Goal: Communication & Community: Ask a question

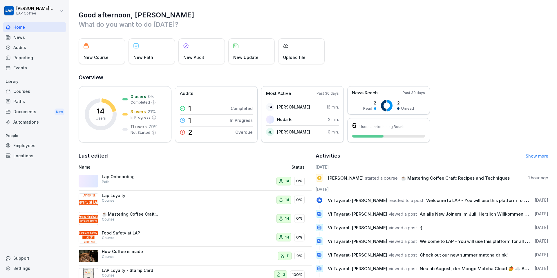
click at [41, 116] on div "Documents New" at bounding box center [34, 111] width 63 height 11
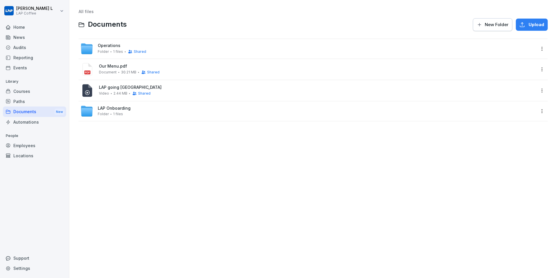
click at [543, 92] on html "[PERSON_NAME] L LAP Coffee Home News Audits Reporting Events Library Courses Pa…" at bounding box center [278, 139] width 557 height 278
click at [465, 90] on html "[PERSON_NAME] L LAP Coffee Home News Audits Reporting Events Library Courses Pa…" at bounding box center [278, 139] width 557 height 278
click at [465, 90] on div "LAP going Munich Video 2.44 MB Shared" at bounding box center [317, 90] width 436 height 11
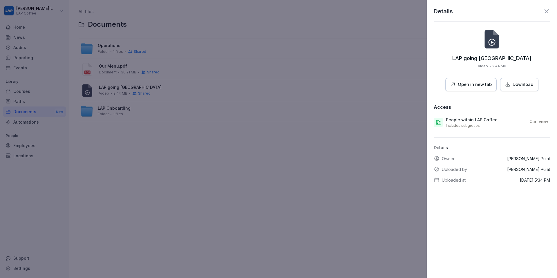
click at [539, 120] on p "Can view" at bounding box center [538, 122] width 19 height 6
click at [537, 121] on p "Can view" at bounding box center [538, 122] width 19 height 6
click at [480, 118] on p "People within LAP Coffee" at bounding box center [472, 120] width 52 height 6
click at [545, 10] on icon at bounding box center [546, 11] width 4 height 4
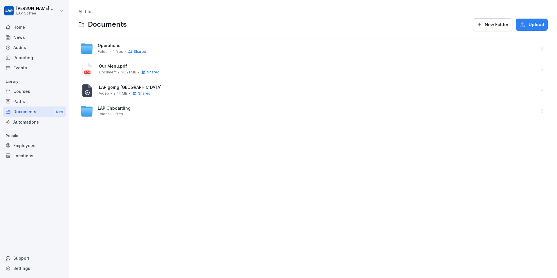
click at [113, 108] on span "LAP Onboarding" at bounding box center [114, 108] width 33 height 5
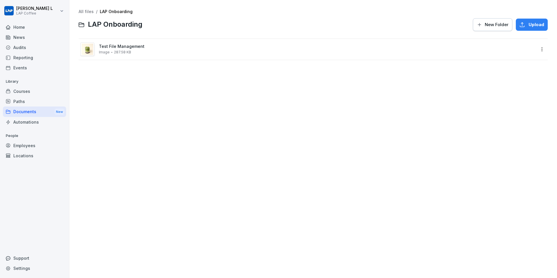
click at [537, 46] on html "[PERSON_NAME] L LAP Coffee Home News Audits Reporting Events Library Courses Pa…" at bounding box center [278, 139] width 557 height 278
click at [512, 129] on div "Delete" at bounding box center [507, 130] width 14 height 7
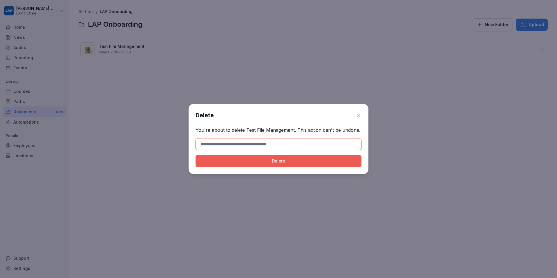
drag, startPoint x: 245, startPoint y: 130, endPoint x: 265, endPoint y: 130, distance: 20.3
click at [254, 130] on p "You're about to delete Test File Management. This action can't be undone." at bounding box center [278, 129] width 166 height 7
drag, startPoint x: 267, startPoint y: 130, endPoint x: 281, endPoint y: 130, distance: 13.3
click at [280, 130] on p "You're about to delete Test File Management. This action can't be undone." at bounding box center [278, 129] width 166 height 7
drag, startPoint x: 293, startPoint y: 131, endPoint x: 246, endPoint y: 130, distance: 46.7
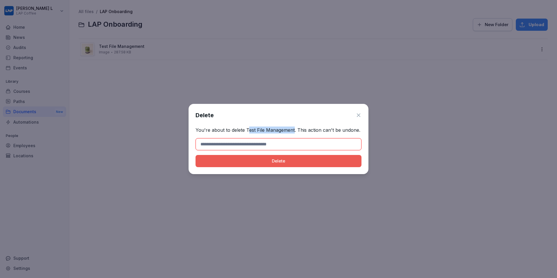
click at [246, 130] on p "You're about to delete Test File Management. This action can't be undone." at bounding box center [278, 129] width 166 height 7
copy p "Test File Management"
click at [251, 147] on input at bounding box center [278, 144] width 166 height 12
paste input "**********"
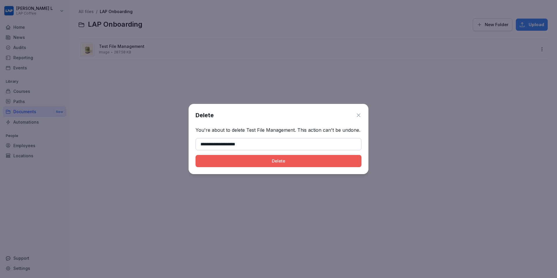
type input "**********"
click at [270, 164] on button "Delete" at bounding box center [278, 161] width 166 height 12
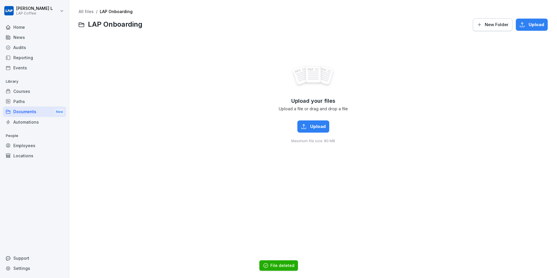
click at [113, 14] on div "All files / LAP Onboarding LAP Onboarding New Folder Upload" at bounding box center [313, 20] width 469 height 22
click at [86, 13] on link "All files" at bounding box center [86, 11] width 15 height 5
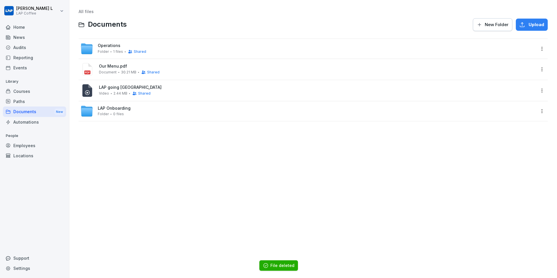
click at [138, 87] on span "LAP going [GEOGRAPHIC_DATA]" at bounding box center [317, 87] width 436 height 5
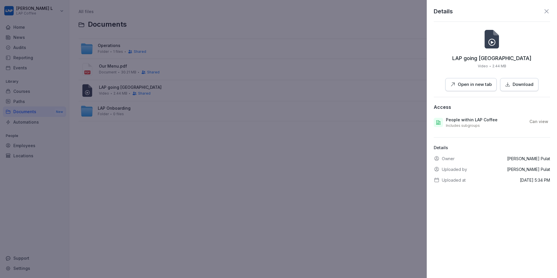
click at [390, 115] on div at bounding box center [278, 139] width 557 height 278
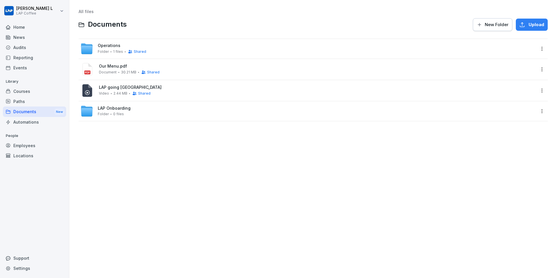
click at [451, 78] on div "Our Menu.pdf Document 30.21 MB Shared" at bounding box center [313, 69] width 469 height 21
click at [451, 92] on div "LAP going Munich Video 2.44 MB Shared" at bounding box center [317, 90] width 436 height 11
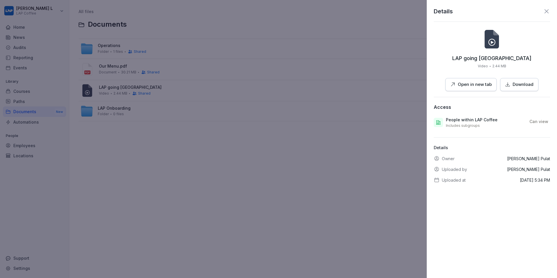
click at [415, 131] on div at bounding box center [278, 139] width 557 height 278
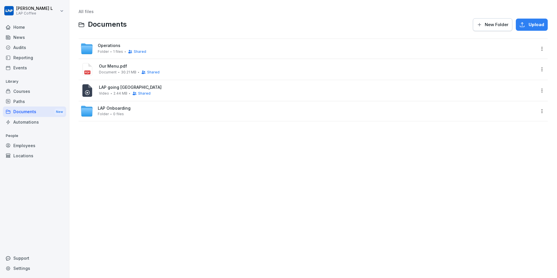
click at [525, 91] on div "LAP going Munich Video 2.44 MB Shared" at bounding box center [317, 90] width 436 height 11
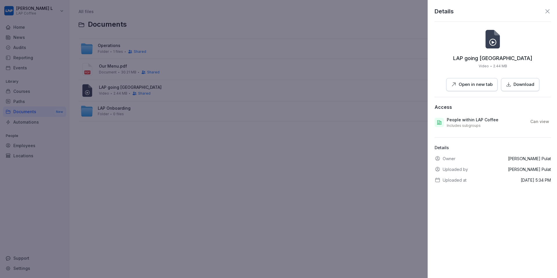
click at [423, 135] on div at bounding box center [278, 139] width 557 height 278
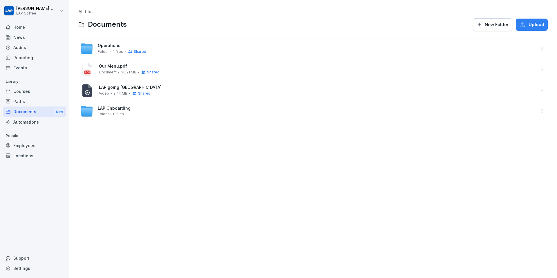
click at [542, 92] on html "[PERSON_NAME] L LAP Coffee Home News Audits Reporting Events Library Courses Pa…" at bounding box center [278, 139] width 557 height 278
click at [533, 102] on div "Show details" at bounding box center [517, 103] width 56 height 12
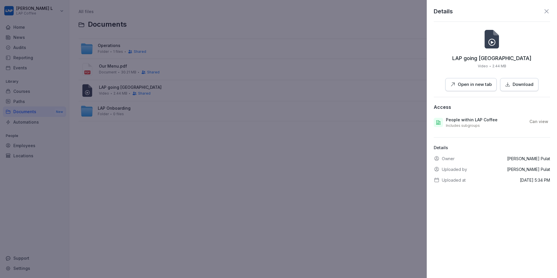
click at [426, 166] on div at bounding box center [278, 139] width 557 height 278
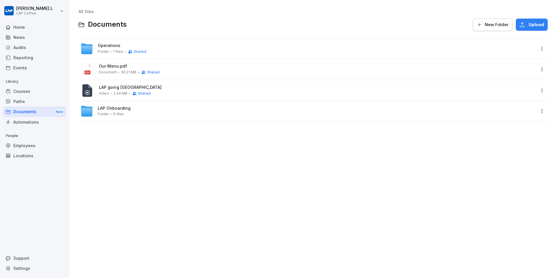
click at [410, 68] on span "Our Menu.pdf" at bounding box center [317, 66] width 436 height 5
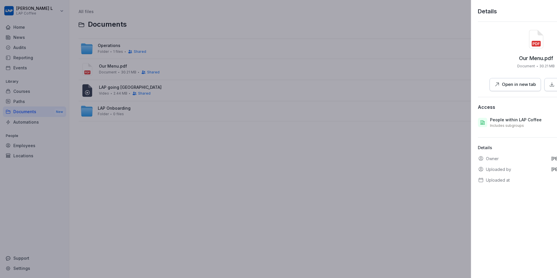
click at [410, 68] on div at bounding box center [278, 139] width 557 height 278
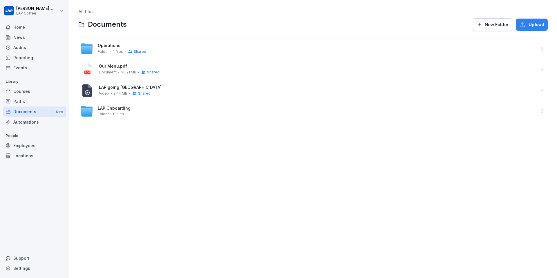
click at [108, 66] on span "Our Menu.pdf" at bounding box center [317, 66] width 436 height 5
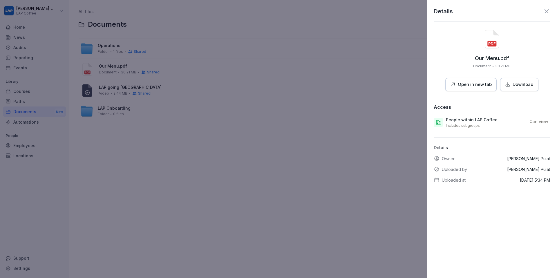
click at [354, 203] on div at bounding box center [278, 139] width 557 height 278
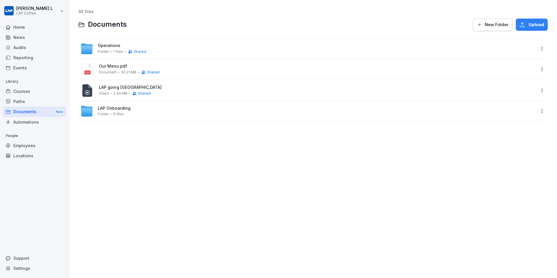
click at [243, 43] on div "Operations Folder 1 files Shared" at bounding box center [307, 48] width 455 height 13
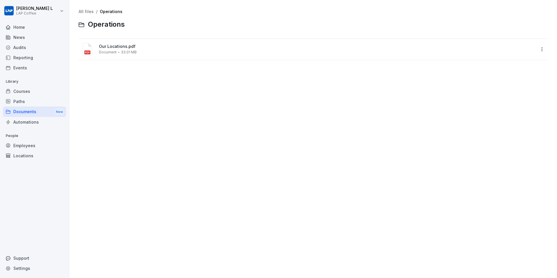
click at [302, 39] on div "Our Locations.pdf Document 33.01 MB" at bounding box center [313, 49] width 469 height 21
click at [404, 46] on span "Our Locations.pdf" at bounding box center [317, 46] width 436 height 5
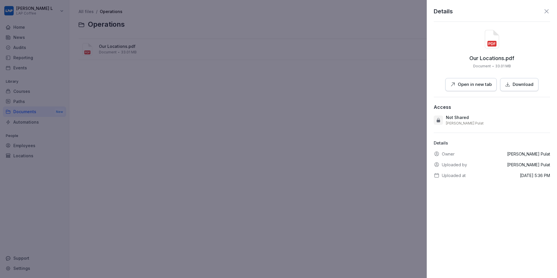
click at [405, 144] on div at bounding box center [278, 139] width 557 height 278
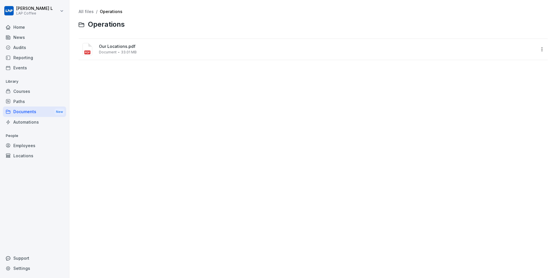
click at [24, 259] on div "Support" at bounding box center [34, 258] width 63 height 10
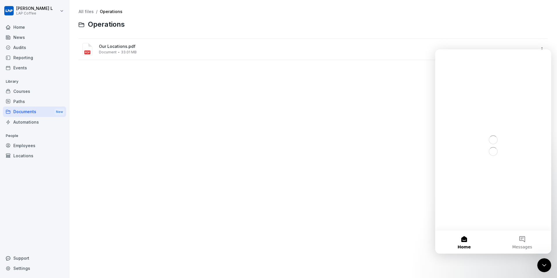
click at [543, 266] on icon "Close Intercom Messenger" at bounding box center [543, 265] width 7 height 7
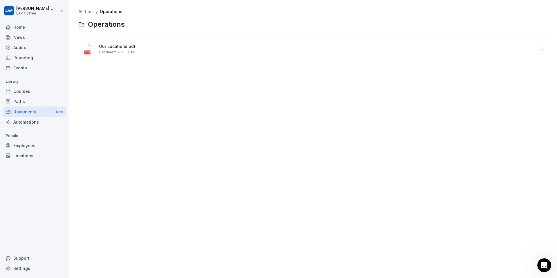
click at [543, 266] on icon "Open Intercom Messenger" at bounding box center [544, 265] width 10 height 10
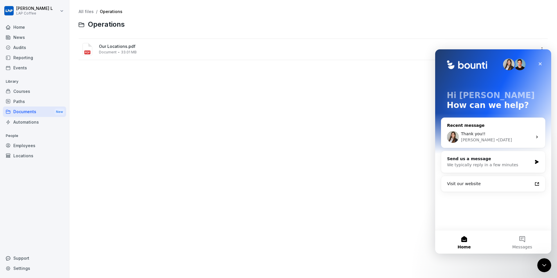
click at [482, 135] on span "Thank you!!" at bounding box center [473, 133] width 24 height 5
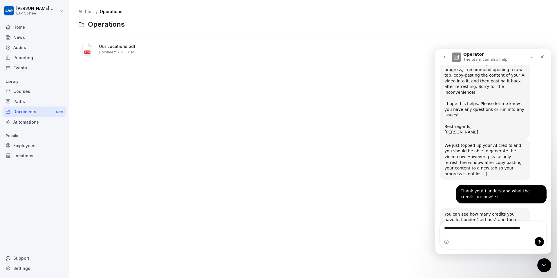
scroll to position [724, 0]
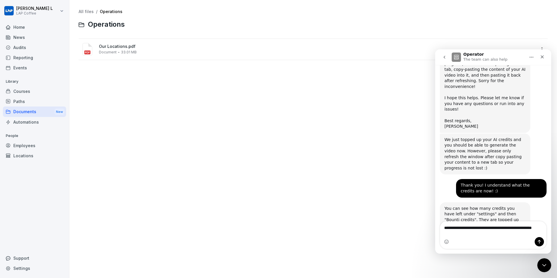
type textarea "**********"
click at [202, 48] on span "Our Locations.pdf" at bounding box center [317, 46] width 436 height 5
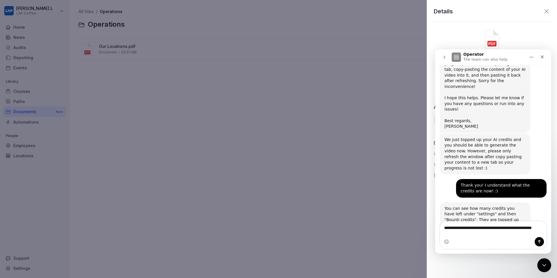
click at [427, 176] on div "Details Our Locations.pdf Document 33.01 MB Open in new tab Download Access Not…" at bounding box center [492, 139] width 130 height 278
click at [511, 58] on div "Operator The team can also help" at bounding box center [488, 57] width 74 height 10
click at [546, 58] on div "Close" at bounding box center [542, 57] width 10 height 10
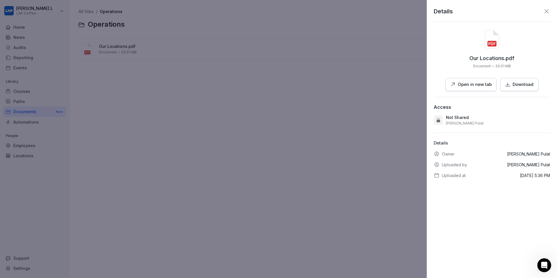
click at [530, 155] on p "[PERSON_NAME]" at bounding box center [528, 154] width 43 height 6
copy p "[PERSON_NAME]"
click at [539, 265] on icon "Open Intercom Messenger" at bounding box center [543, 265] width 10 height 10
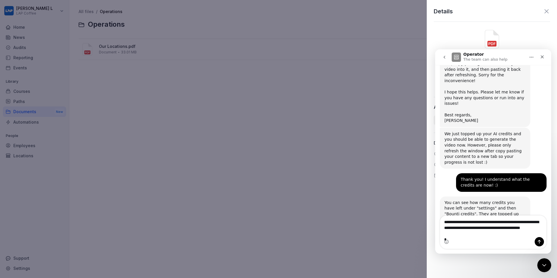
scroll to position [741, 0]
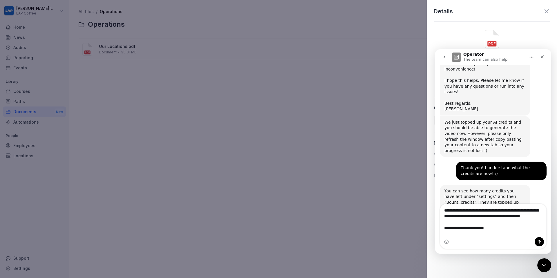
type textarea "**********"
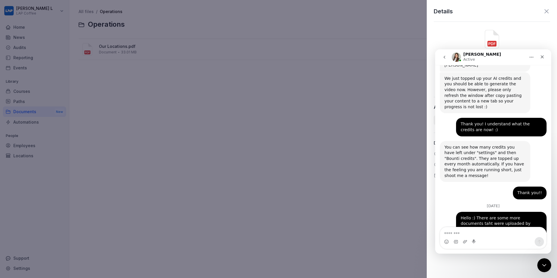
scroll to position [781, 0]
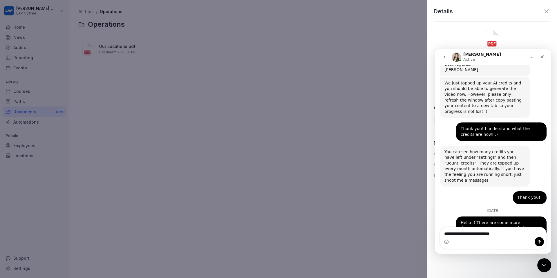
type textarea "**********"
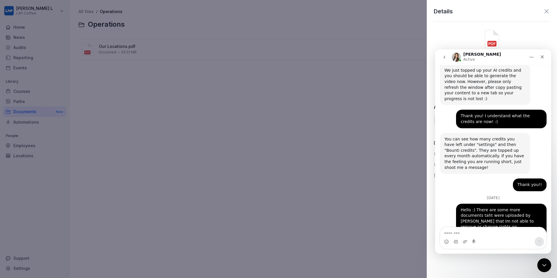
scroll to position [798, 0]
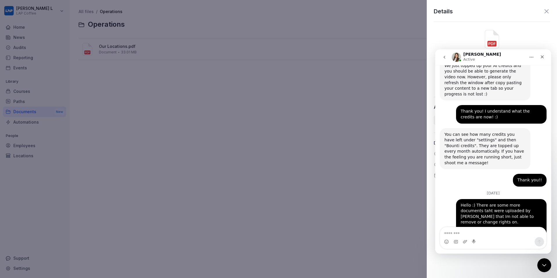
click at [379, 138] on div at bounding box center [278, 139] width 557 height 278
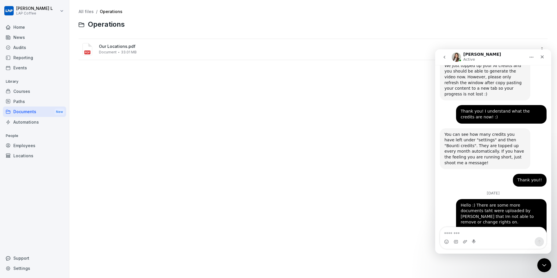
click at [31, 111] on div "Documents New" at bounding box center [34, 111] width 63 height 11
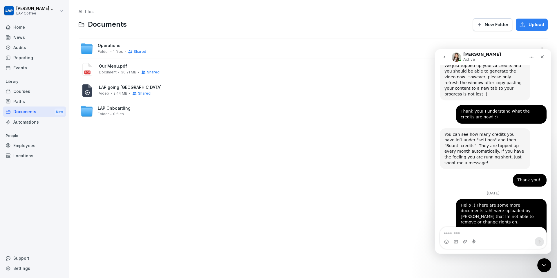
click at [31, 111] on div "Documents New" at bounding box center [34, 111] width 63 height 11
click at [460, 230] on textarea "Message…" at bounding box center [493, 232] width 106 height 10
type textarea "*"
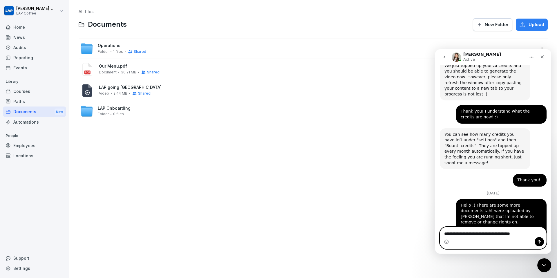
type textarea "**********"
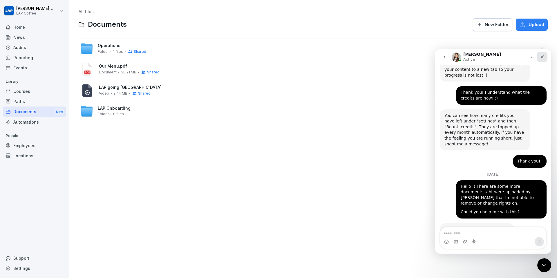
click at [541, 58] on icon "Close" at bounding box center [542, 57] width 5 height 5
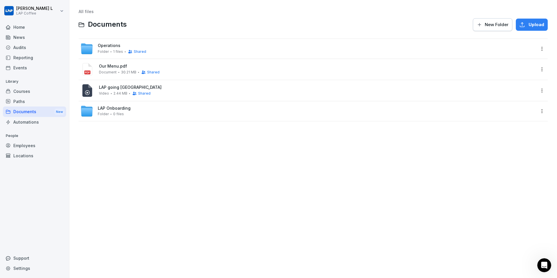
scroll to position [839, 0]
